Goal: Contribute content: Add original content to the website for others to see

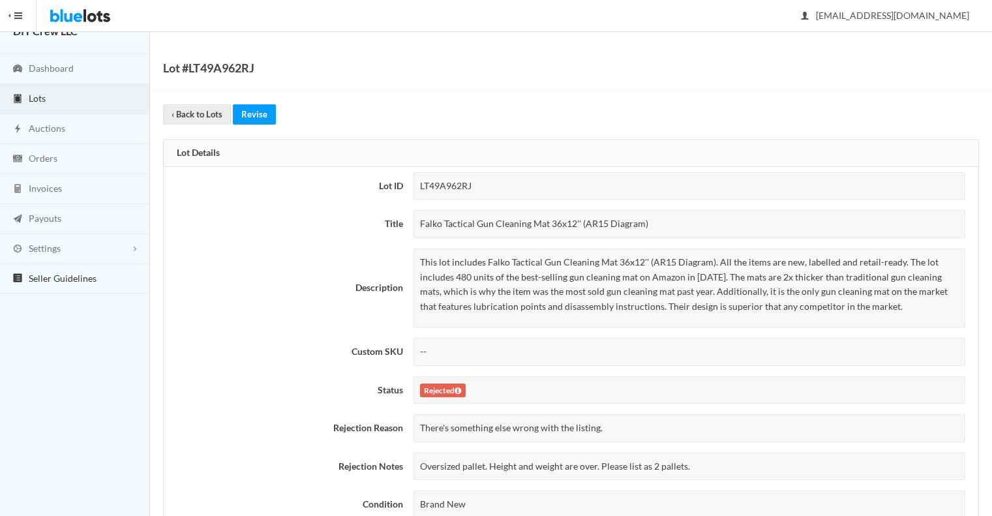
scroll to position [16, 0]
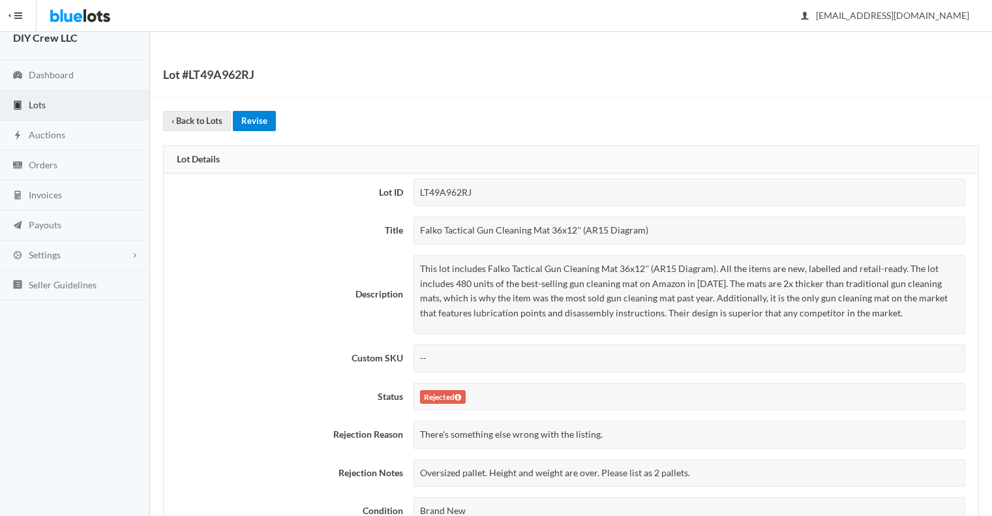
click at [252, 114] on link "Revise" at bounding box center [254, 121] width 43 height 20
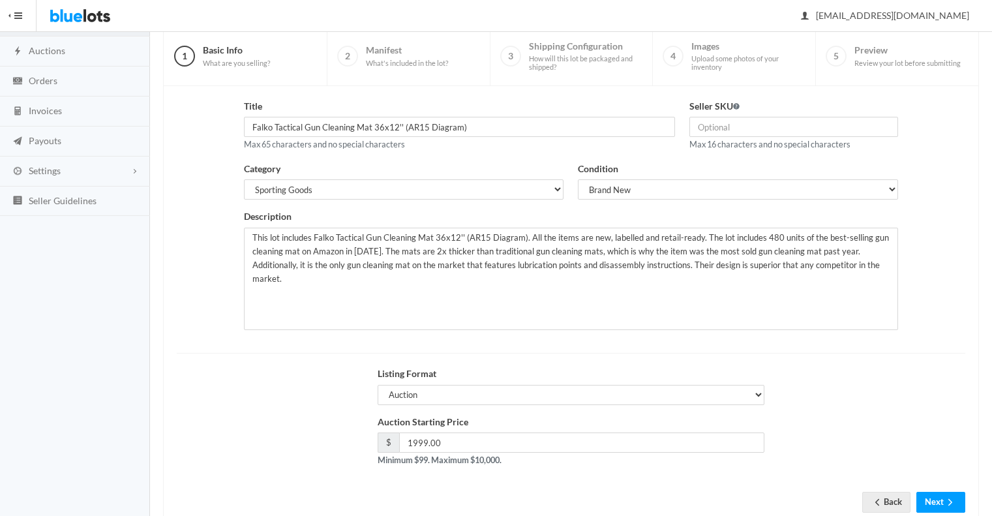
scroll to position [110, 0]
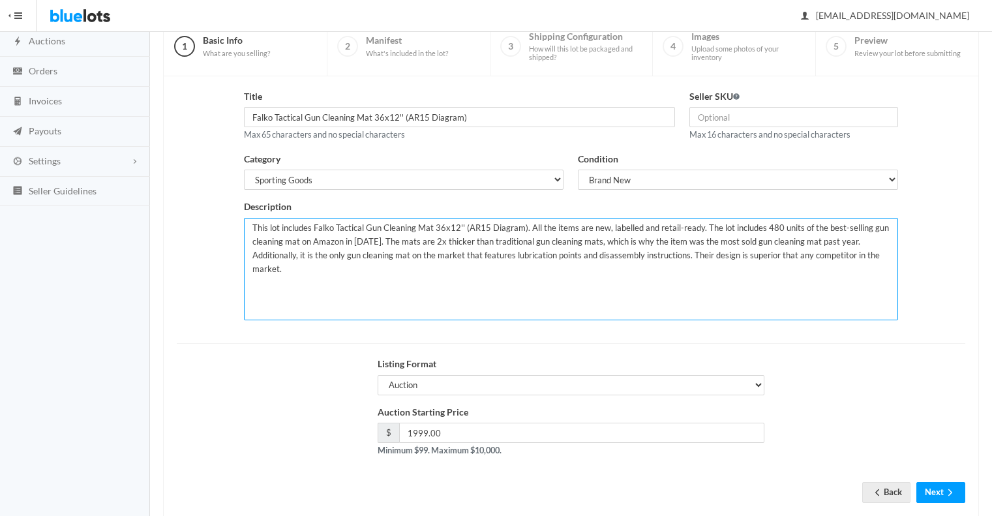
click at [761, 226] on textarea "This lot includes Falko Tactical Gun Cleaning Mat 36x12'' (AR15 Diagram). All t…" at bounding box center [571, 269] width 655 height 102
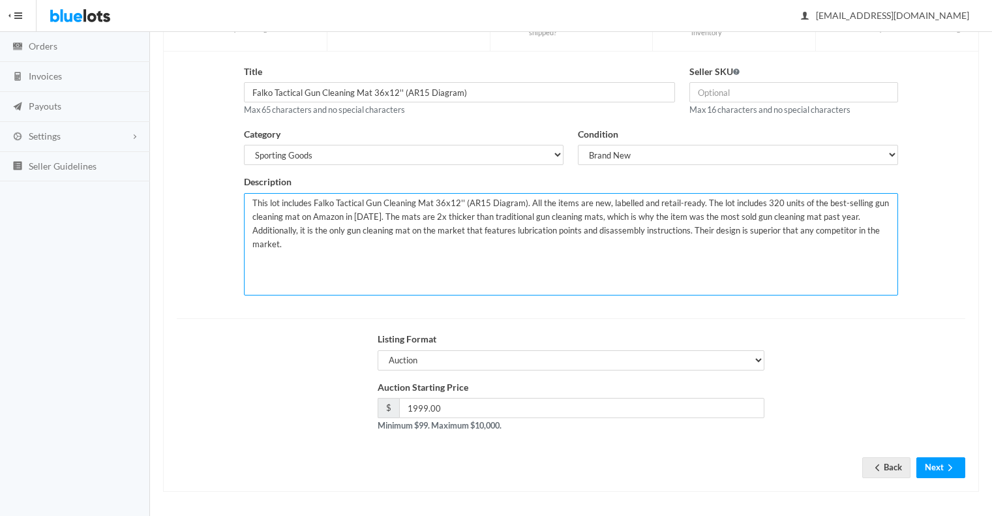
scroll to position [137, 0]
type textarea "This lot includes Falko Tactical Gun Cleaning Mat 36x12'' (AR15 Diagram). All t…"
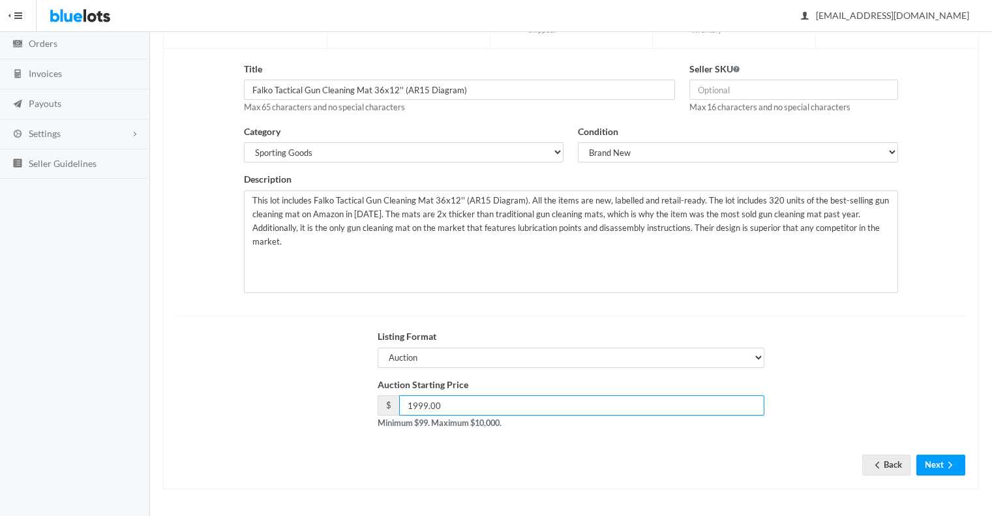
click at [483, 403] on input "1999.00" at bounding box center [582, 405] width 366 height 20
type input "640"
click at [787, 389] on div "Auction Starting Price $ 640 Minimum $99. Maximum $10,000." at bounding box center [571, 409] width 803 height 63
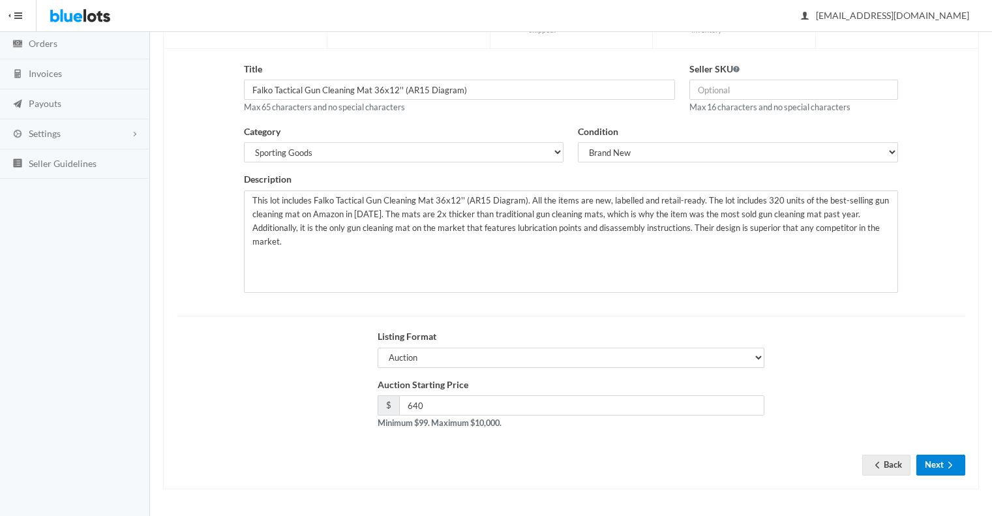
click at [946, 467] on icon "arrow forward" at bounding box center [950, 465] width 13 height 10
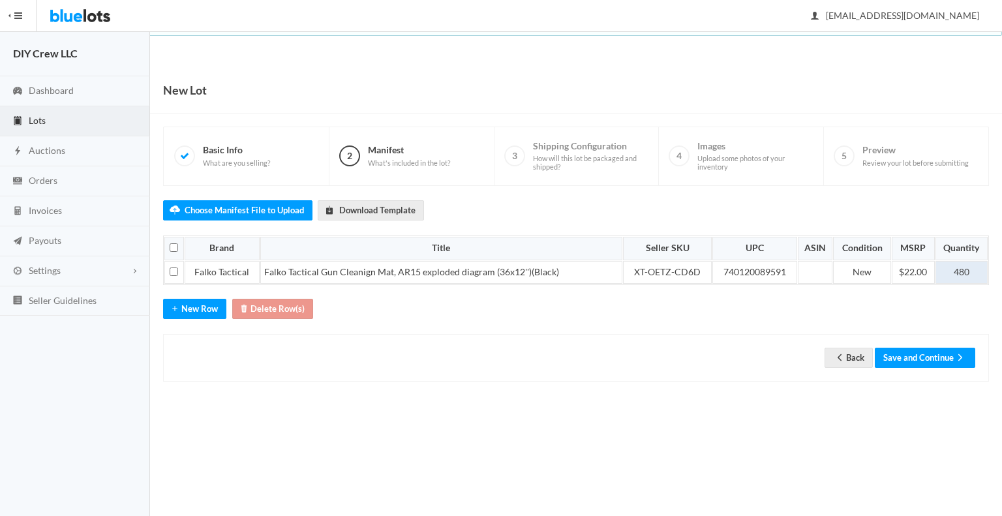
click at [956, 274] on td "480" at bounding box center [961, 272] width 52 height 23
click at [687, 329] on div "Choose Manifest File to Upload Download Template Brand Title Seller SKU UPC ASI…" at bounding box center [576, 284] width 826 height 196
click at [926, 360] on button "Save and Continue" at bounding box center [924, 358] width 100 height 20
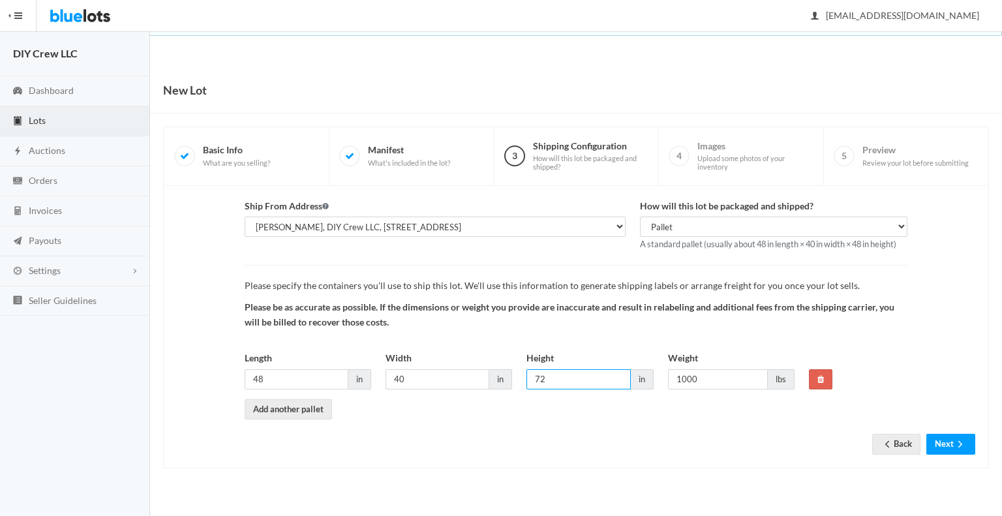
drag, startPoint x: 571, startPoint y: 376, endPoint x: 508, endPoint y: 379, distance: 62.7
click at [508, 379] on div "Length 48 in Width 40 in Height 72 in Weight 1000 lbs" at bounding box center [519, 375] width 564 height 48
type input "56"
click at [524, 419] on form "Ship From Address Jose De Abreu, DIY Crew LLC, 13799 Monte Vista Ave, Chino, CA…" at bounding box center [576, 316] width 798 height 235
click at [697, 372] on input "1000" at bounding box center [718, 379] width 100 height 20
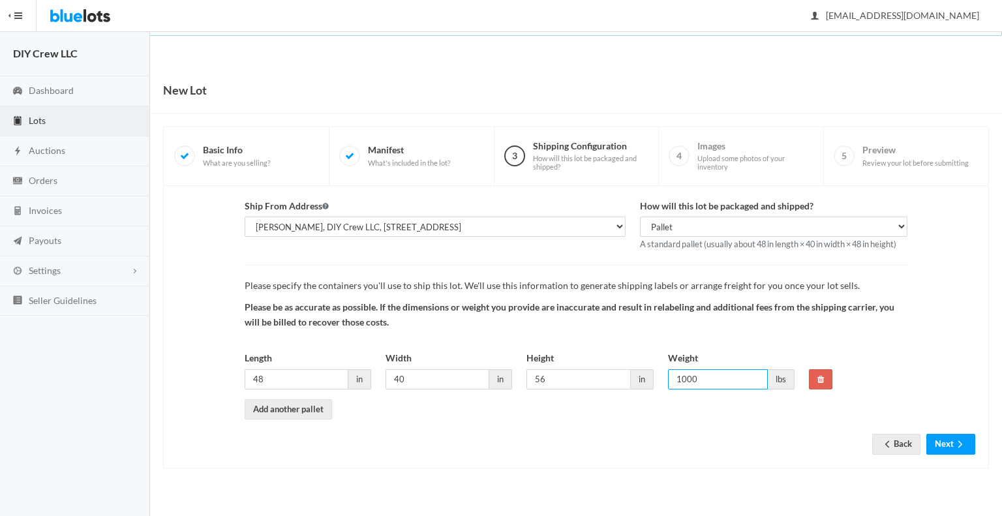
click at [697, 372] on input "1000" at bounding box center [718, 379] width 100 height 20
type input "640"
click at [954, 441] on icon "arrow forward" at bounding box center [959, 444] width 13 height 10
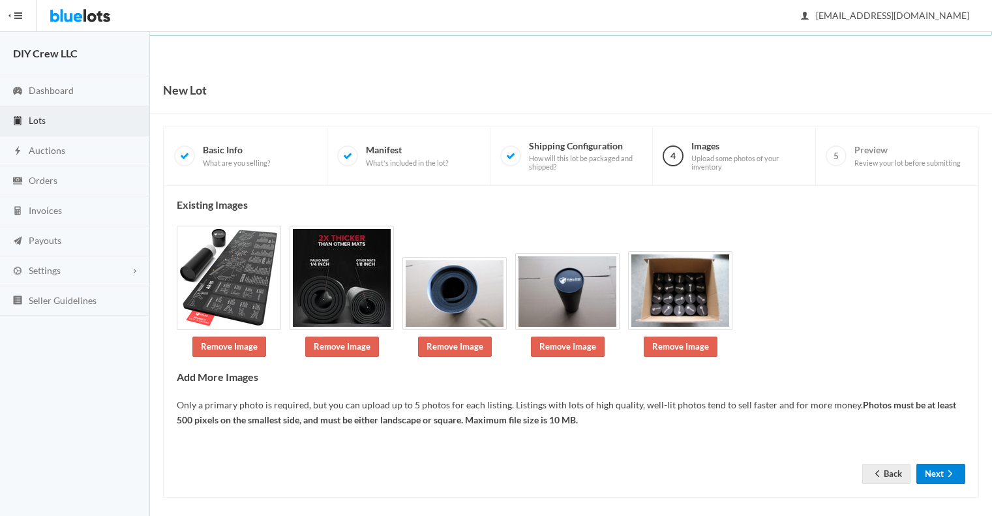
click at [934, 472] on button "Next" at bounding box center [940, 474] width 49 height 20
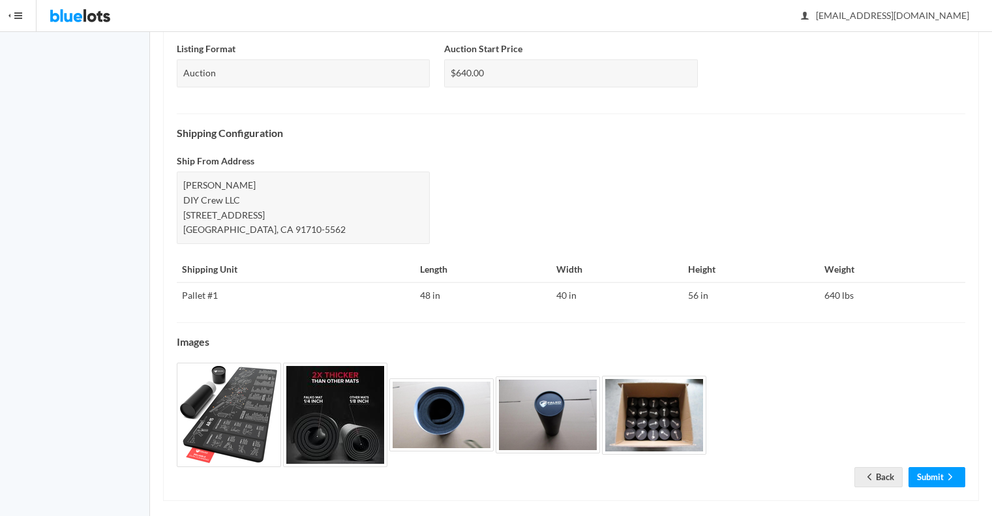
scroll to position [477, 0]
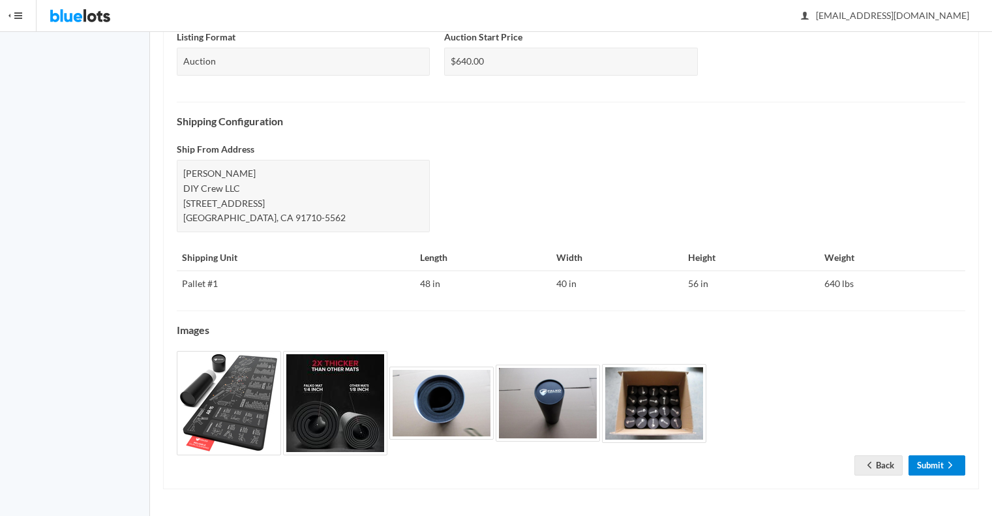
click at [943, 462] on link "Submit" at bounding box center [936, 465] width 57 height 20
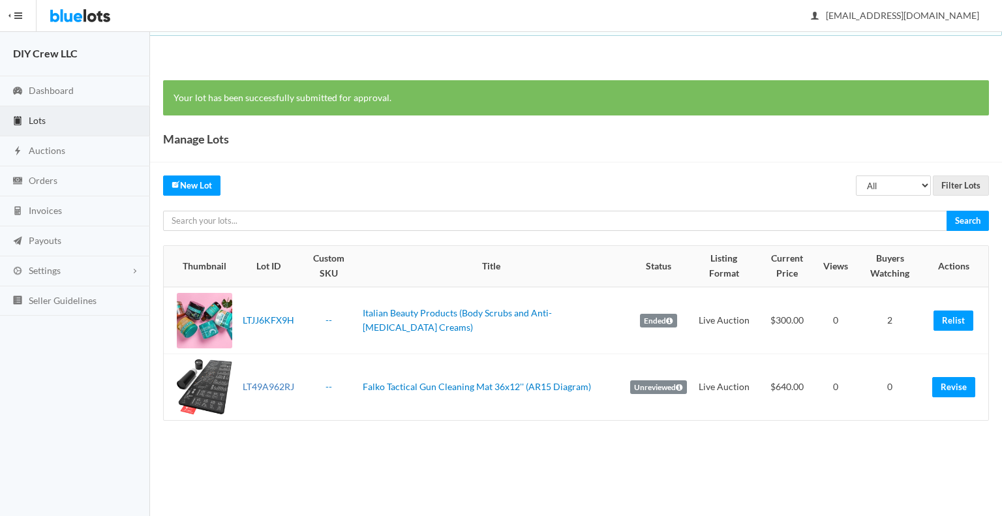
click at [252, 382] on link "LT49A962RJ" at bounding box center [269, 386] width 52 height 11
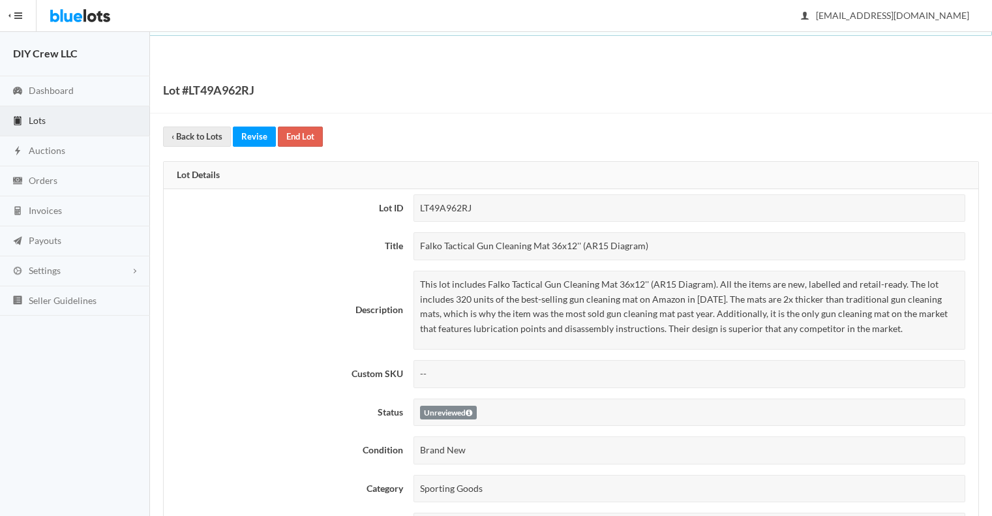
click at [13, 116] on icon "clipboard" at bounding box center [17, 120] width 13 height 10
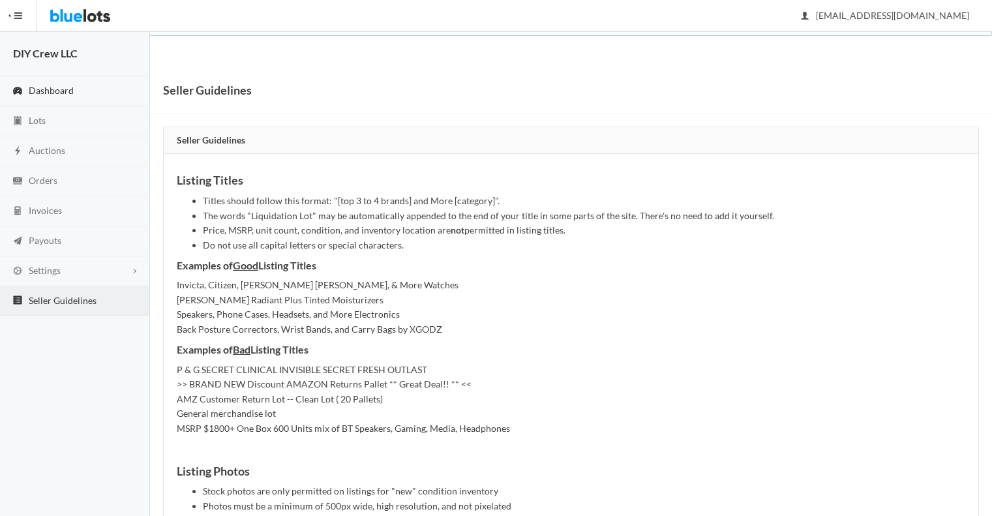
drag, startPoint x: 0, startPoint y: 0, endPoint x: 49, endPoint y: 89, distance: 101.8
click at [49, 89] on span "Dashboard" at bounding box center [51, 90] width 45 height 11
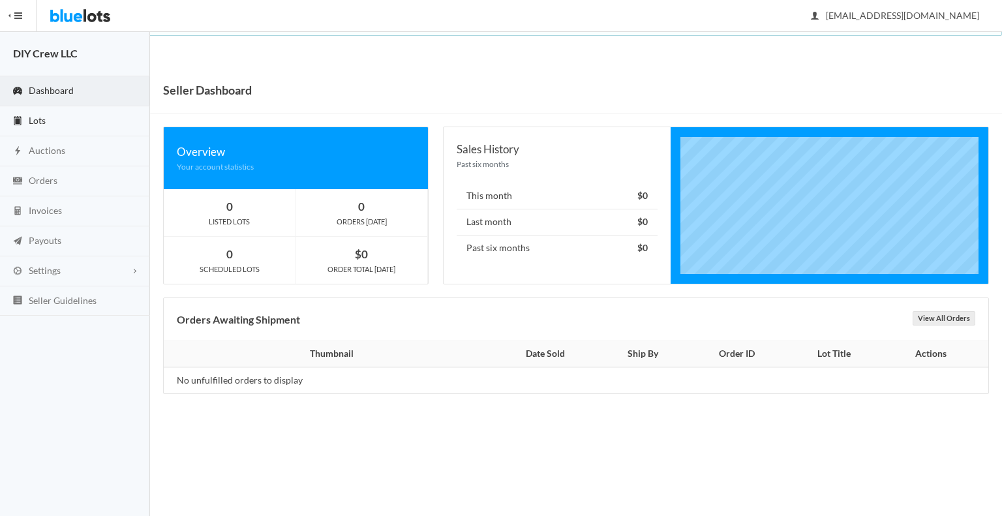
click at [38, 117] on span "Lots" at bounding box center [37, 120] width 17 height 11
